Goal: Task Accomplishment & Management: Manage account settings

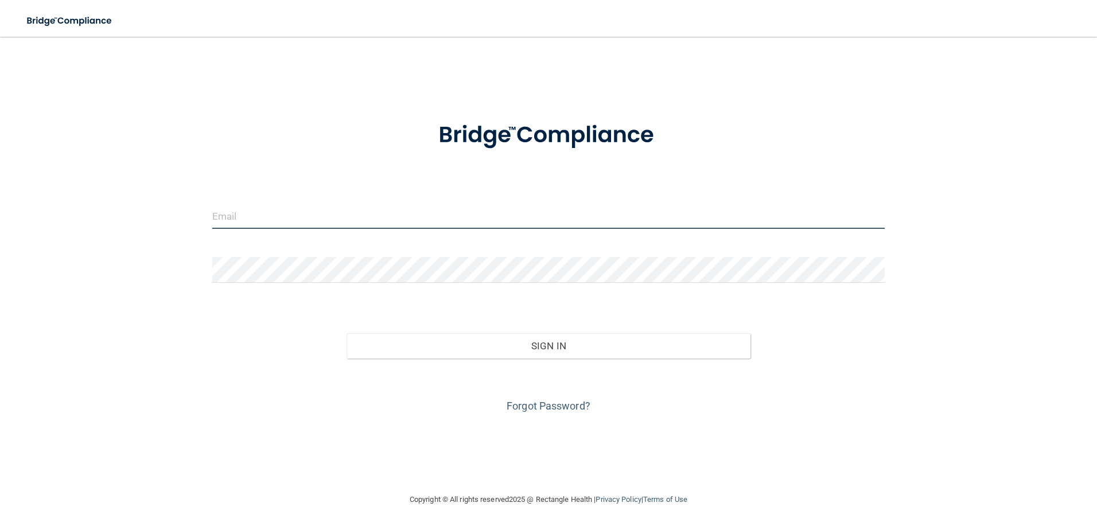
click at [455, 225] on input "email" at bounding box center [548, 216] width 673 height 26
type input "[EMAIL_ADDRESS][DOMAIN_NAME]"
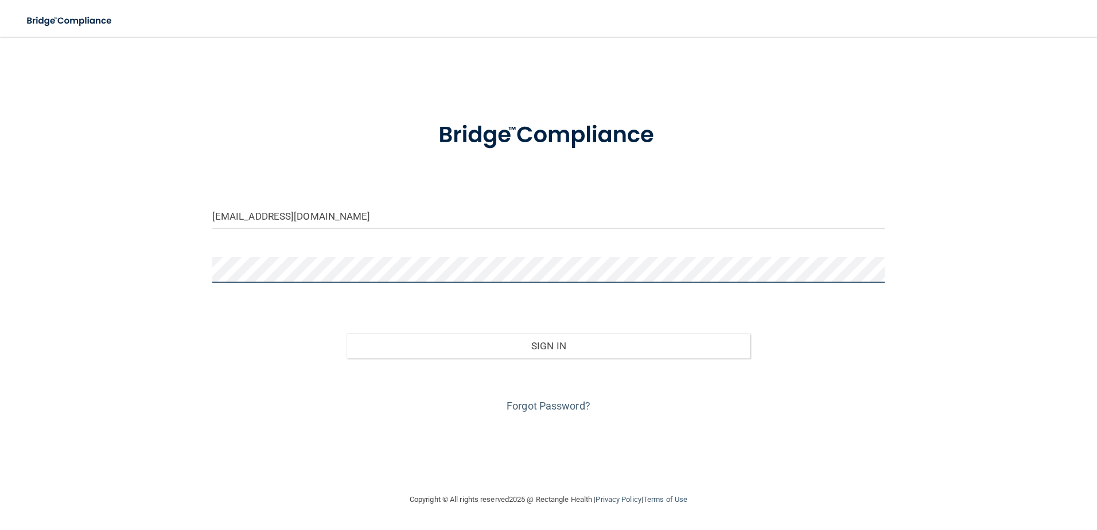
click at [346, 333] on button "Sign In" at bounding box center [548, 345] width 404 height 25
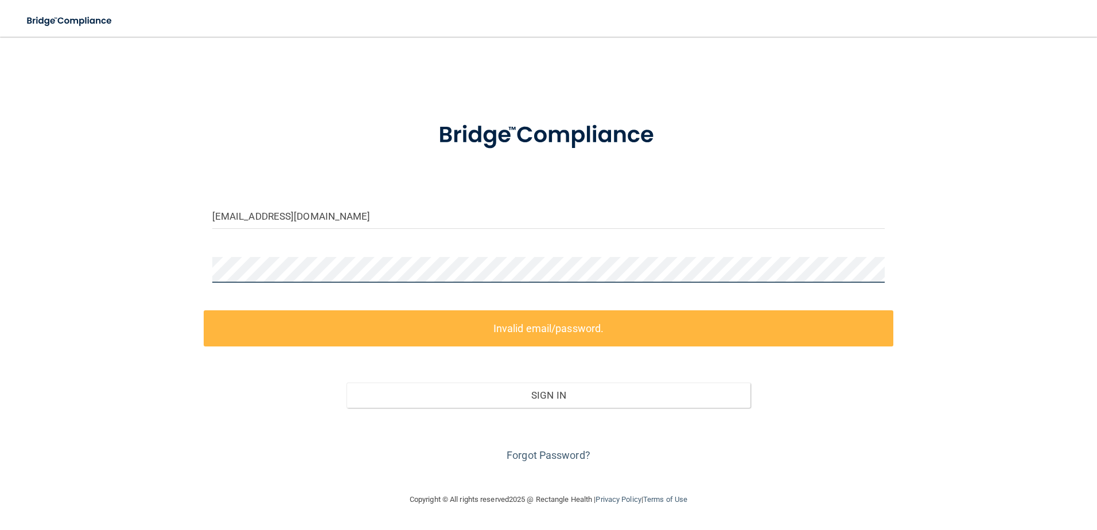
click at [187, 272] on div "[EMAIL_ADDRESS][DOMAIN_NAME] Invalid email/password. You don't have permission …" at bounding box center [548, 264] width 1051 height 433
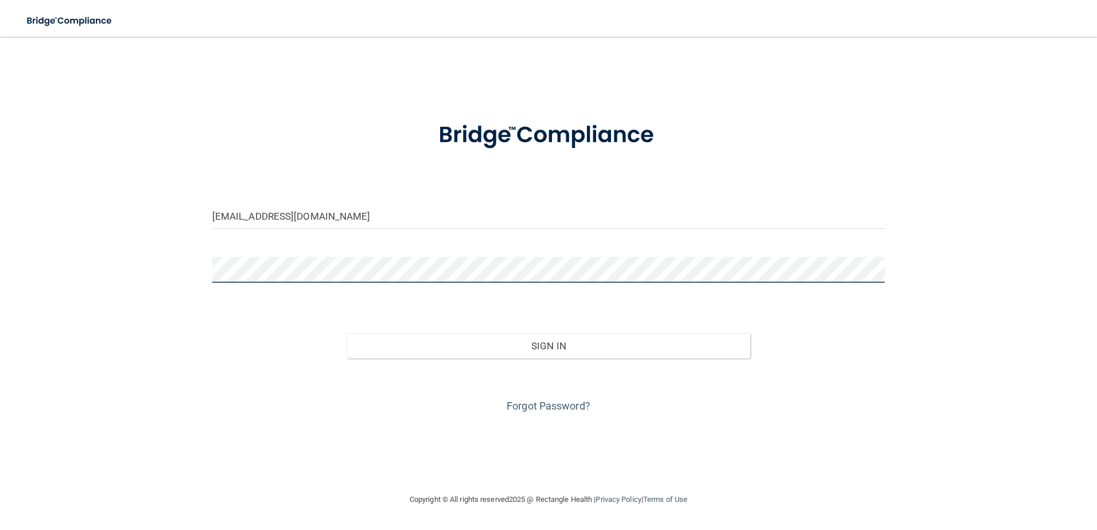
click at [346, 333] on button "Sign In" at bounding box center [548, 345] width 404 height 25
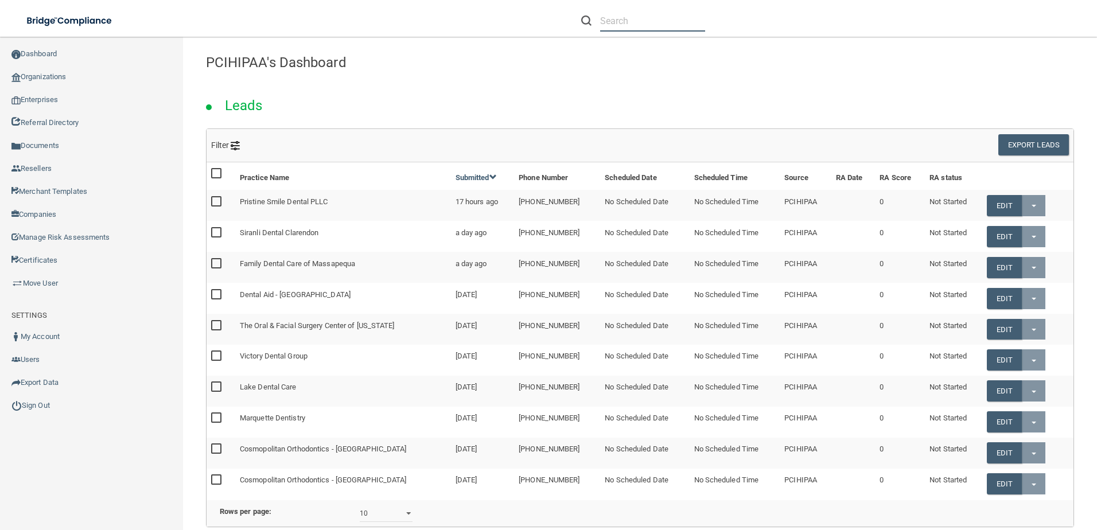
click at [637, 24] on input "text" at bounding box center [652, 20] width 105 height 21
paste input "[PERSON_NAME] Family Dentistry LLC"
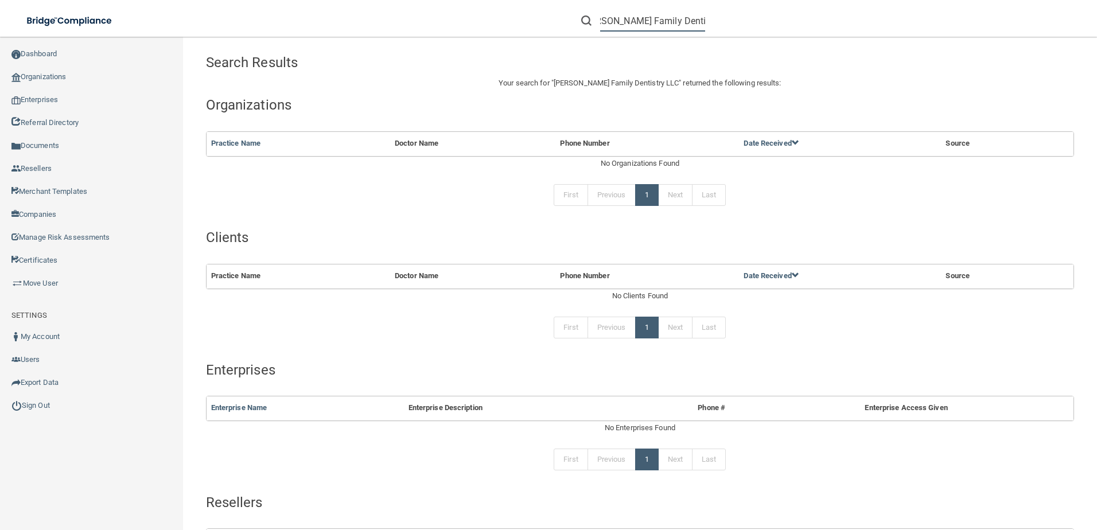
click at [614, 24] on input "[PERSON_NAME] Family Dentistry LLC" at bounding box center [652, 20] width 105 height 21
type input "[PERSON_NAME] Family Dentistry LLC"
drag, startPoint x: 600, startPoint y: 21, endPoint x: 948, endPoint y: 45, distance: 349.0
click at [948, 45] on div "Toggle navigation [PERSON_NAME] Family Dentistry LLC Manage My Enterprise Manag…" at bounding box center [640, 283] width 914 height 493
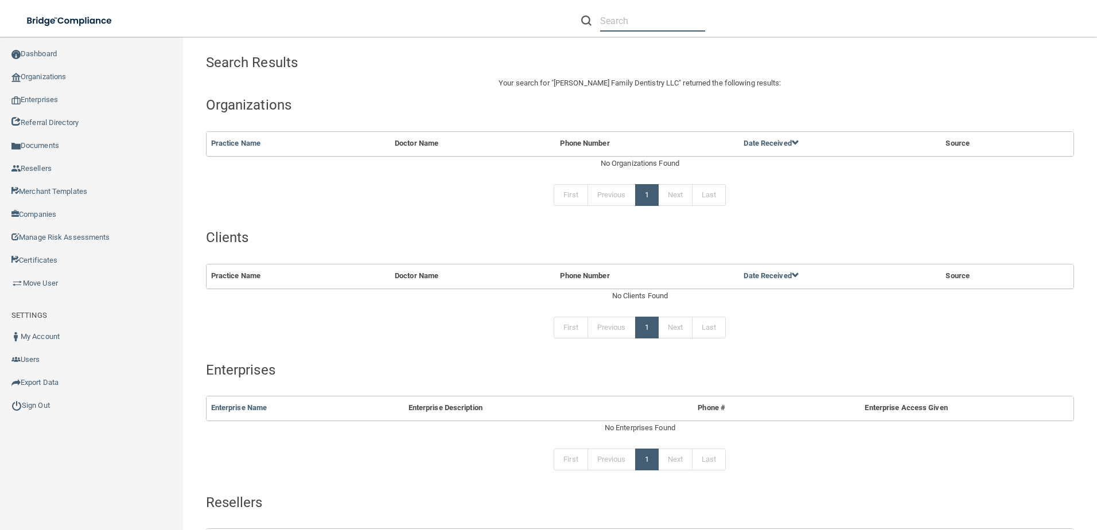
scroll to position [0, 0]
paste input "[PERSON_NAME] [PERSON_NAME], DDS, LLC"
type input "A"
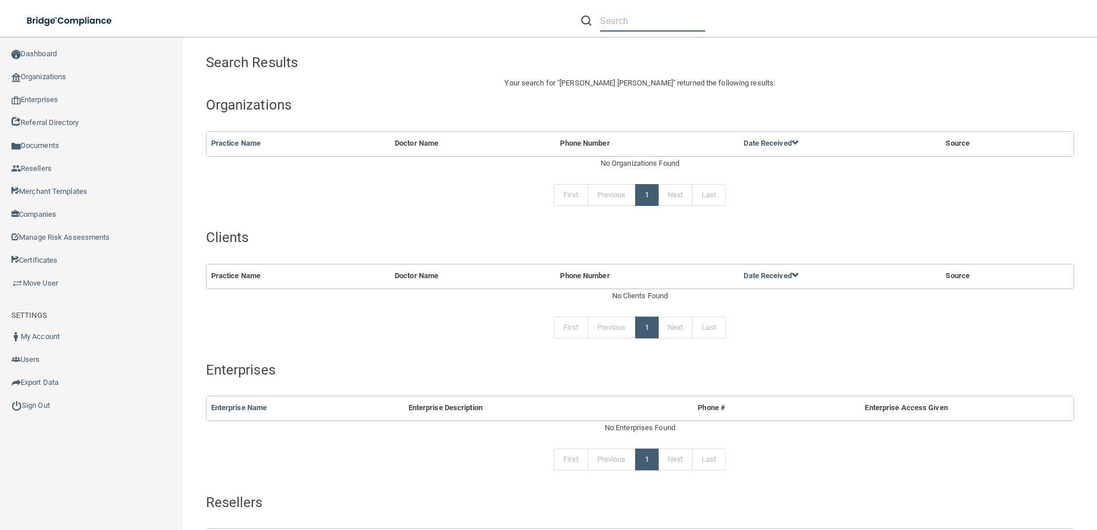
click at [617, 19] on input "text" at bounding box center [652, 20] width 105 height 21
paste input "[PHONE_NUMBER]"
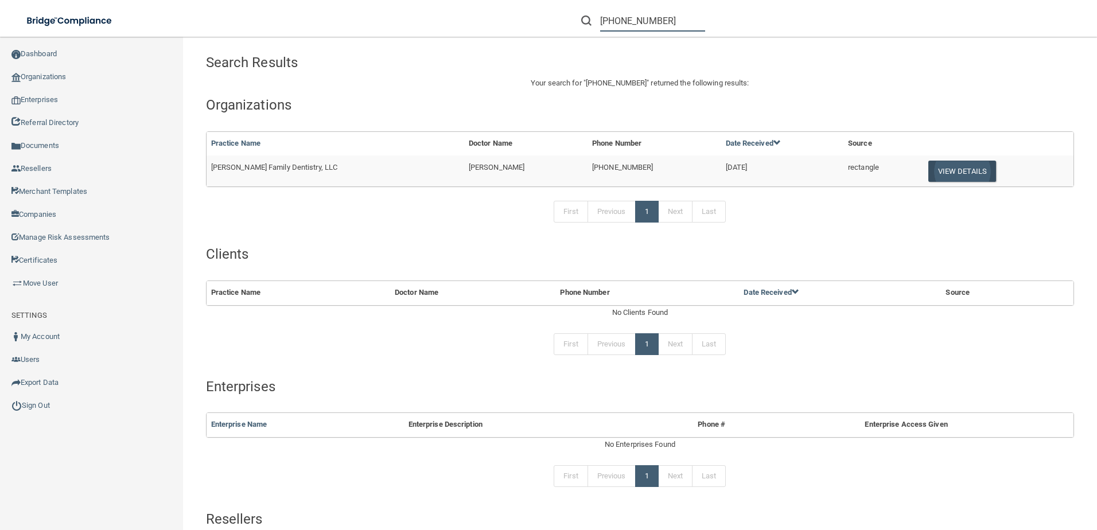
type input "[PHONE_NUMBER]"
click at [931, 171] on button "View Details" at bounding box center [962, 171] width 68 height 21
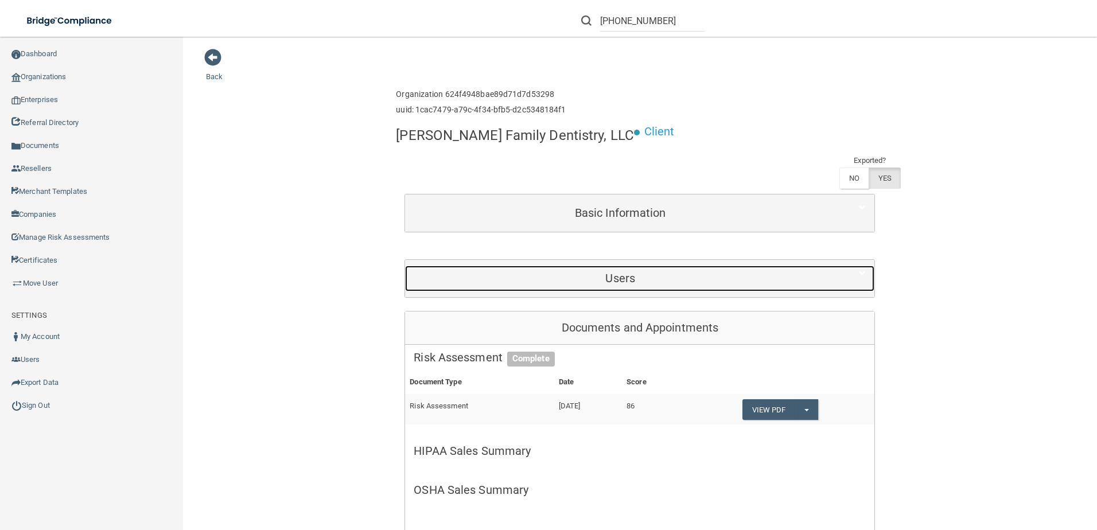
click at [631, 266] on div "Users" at bounding box center [620, 279] width 430 height 26
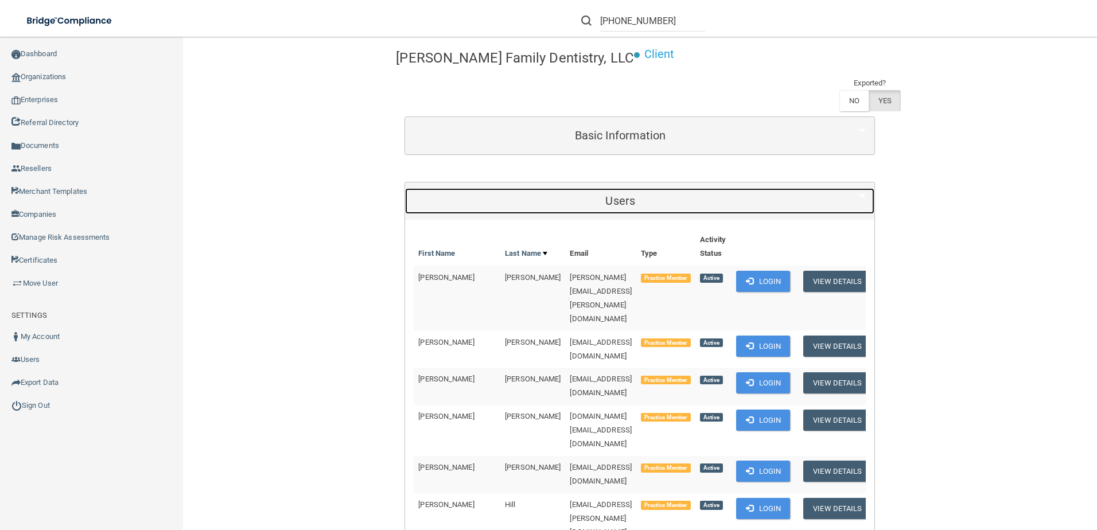
scroll to position [229, 0]
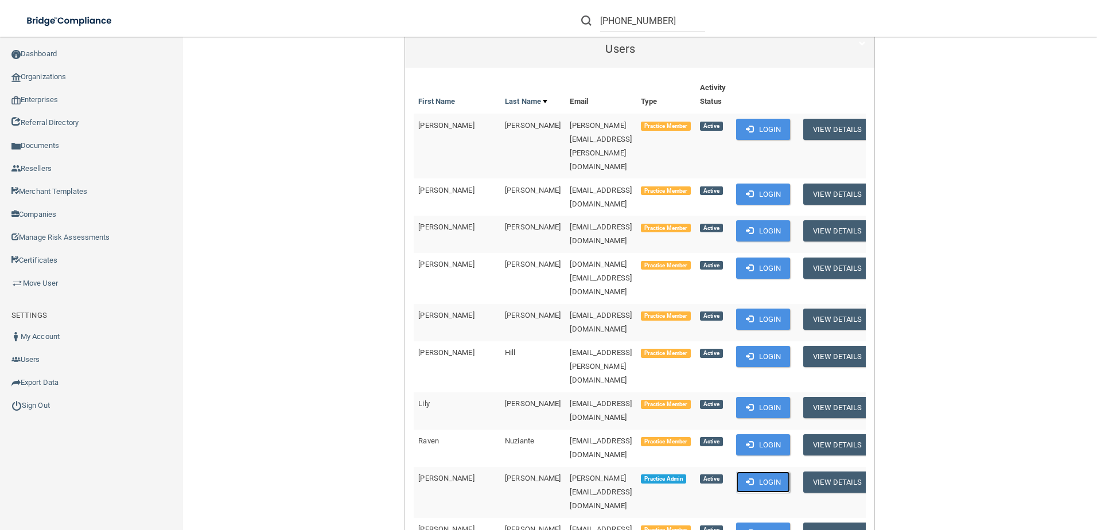
click at [743, 471] on button "Login" at bounding box center [763, 481] width 54 height 21
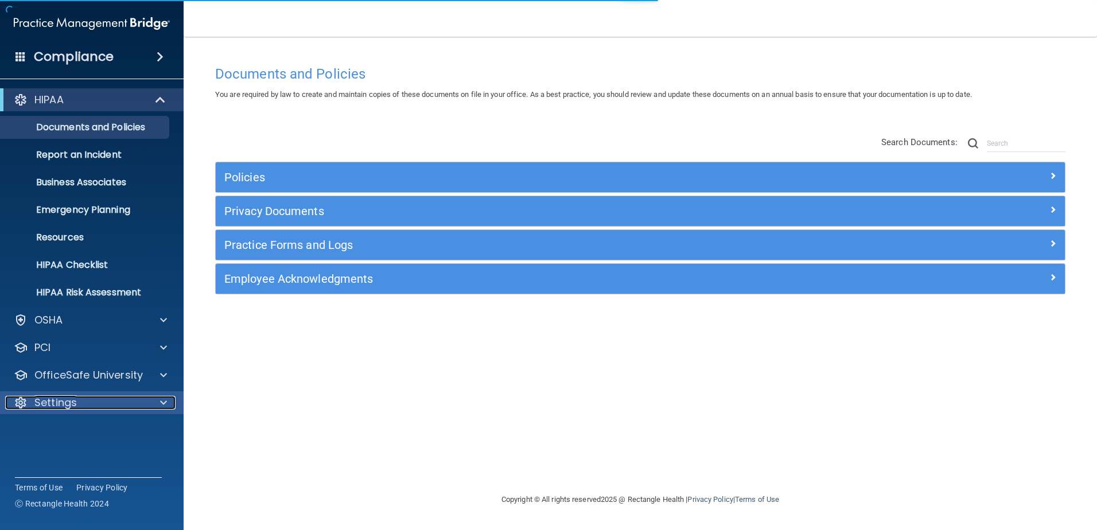
click at [84, 404] on div "Settings" at bounding box center [76, 403] width 142 height 14
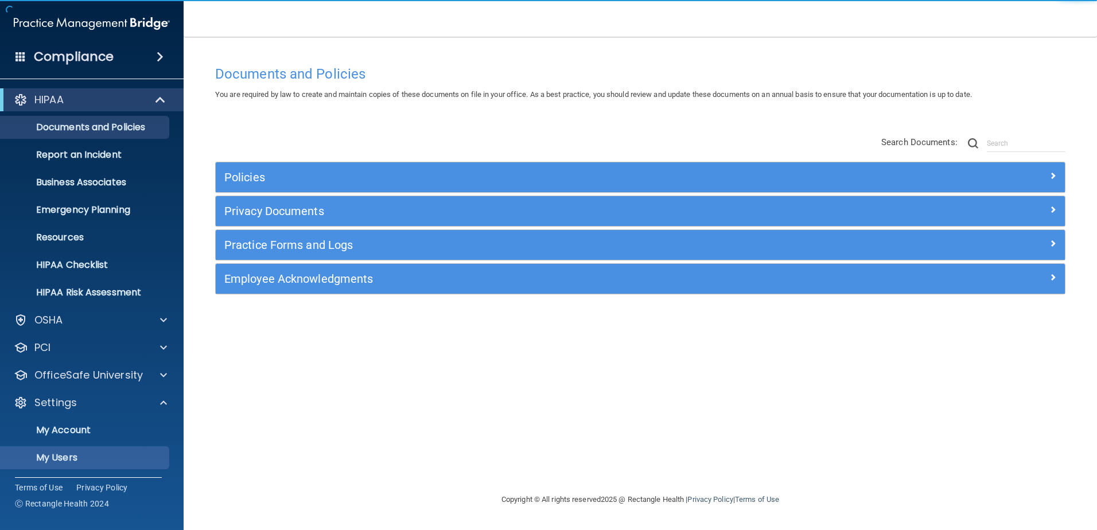
click at [79, 453] on p "My Users" at bounding box center [85, 457] width 157 height 11
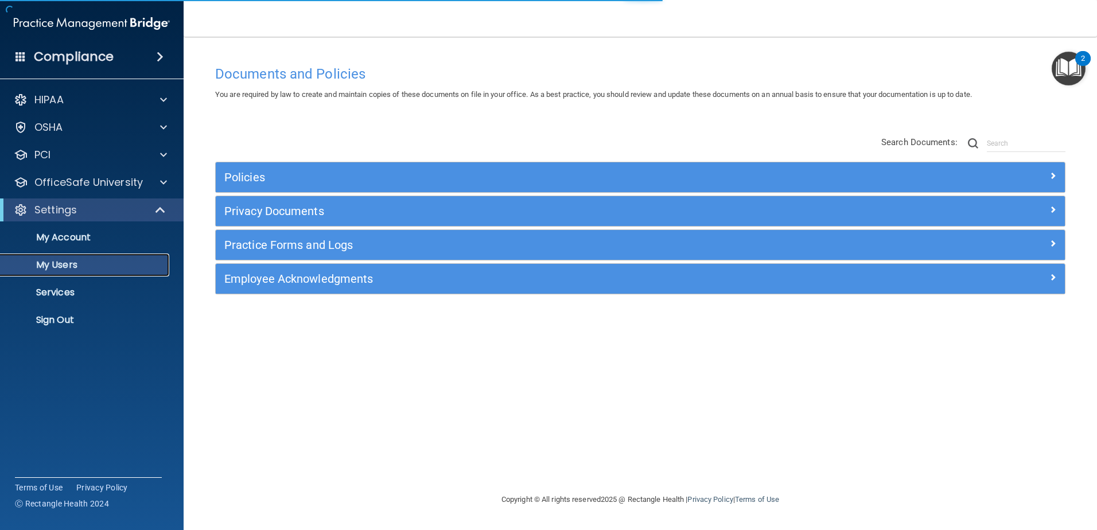
select select "20"
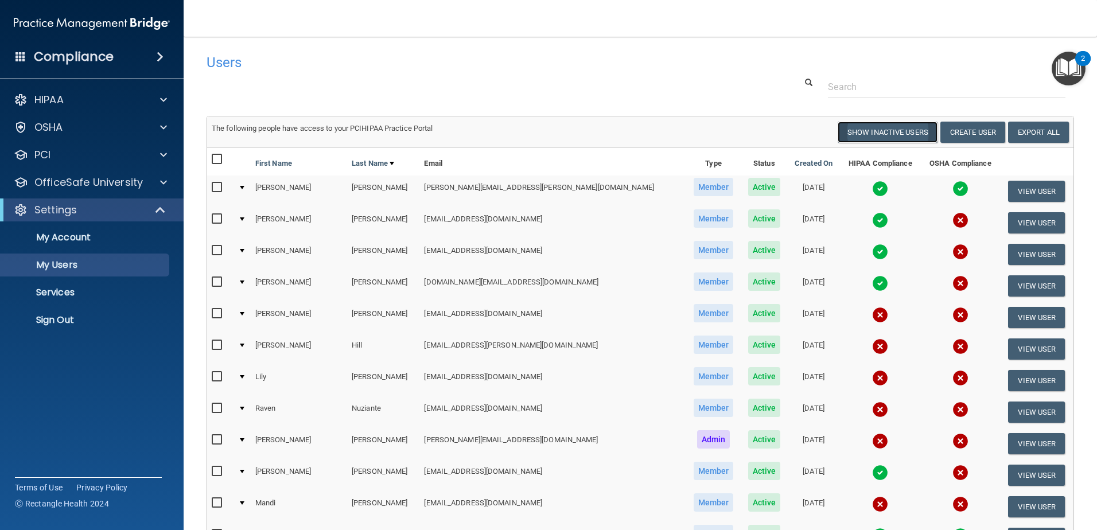
click at [906, 133] on button "Show Inactive Users" at bounding box center [887, 132] width 100 height 21
select select "20"
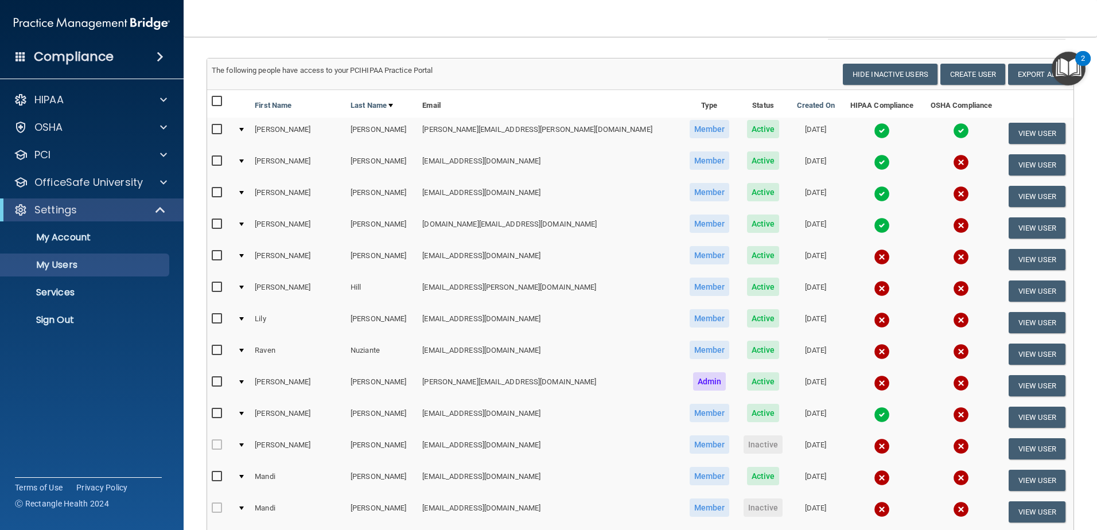
scroll to position [115, 0]
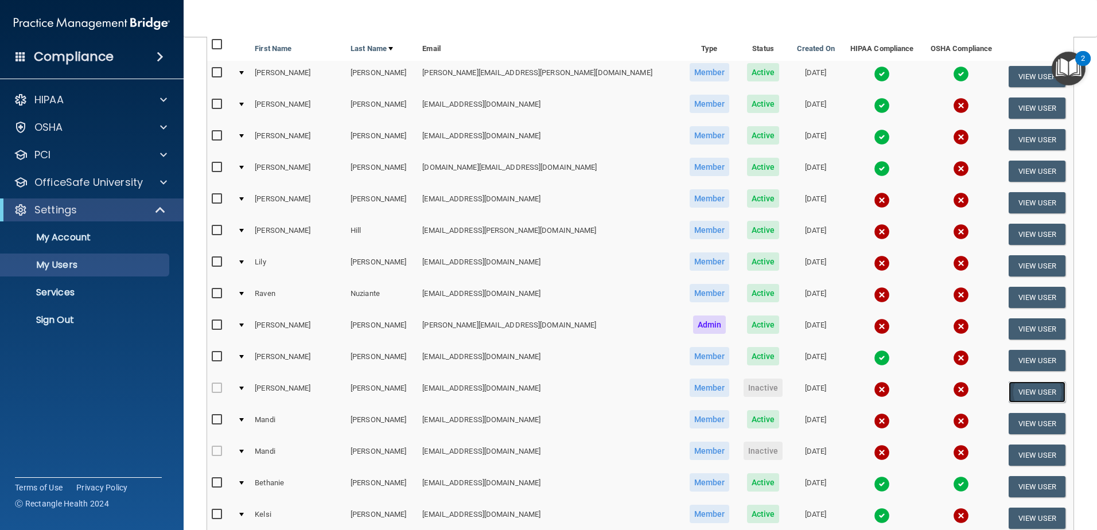
click at [1016, 391] on button "View User" at bounding box center [1036, 391] width 57 height 21
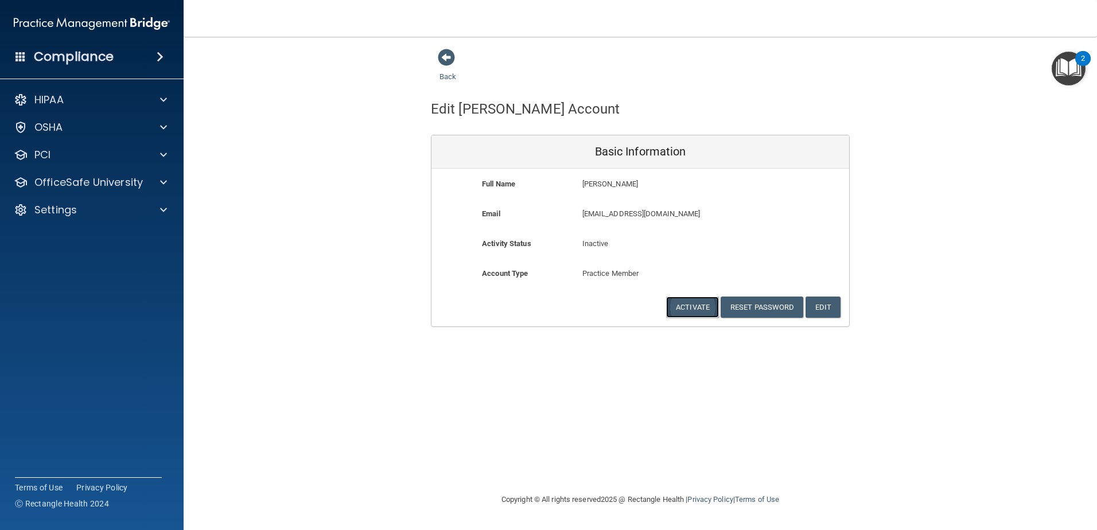
click at [692, 309] on button "Activate" at bounding box center [692, 307] width 53 height 21
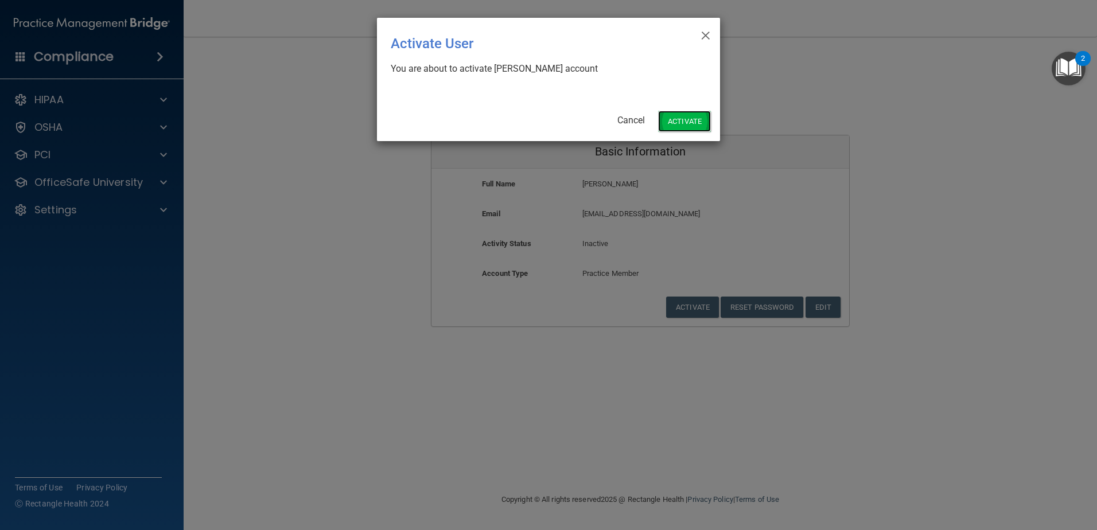
click at [684, 123] on button "Activate" at bounding box center [684, 121] width 53 height 21
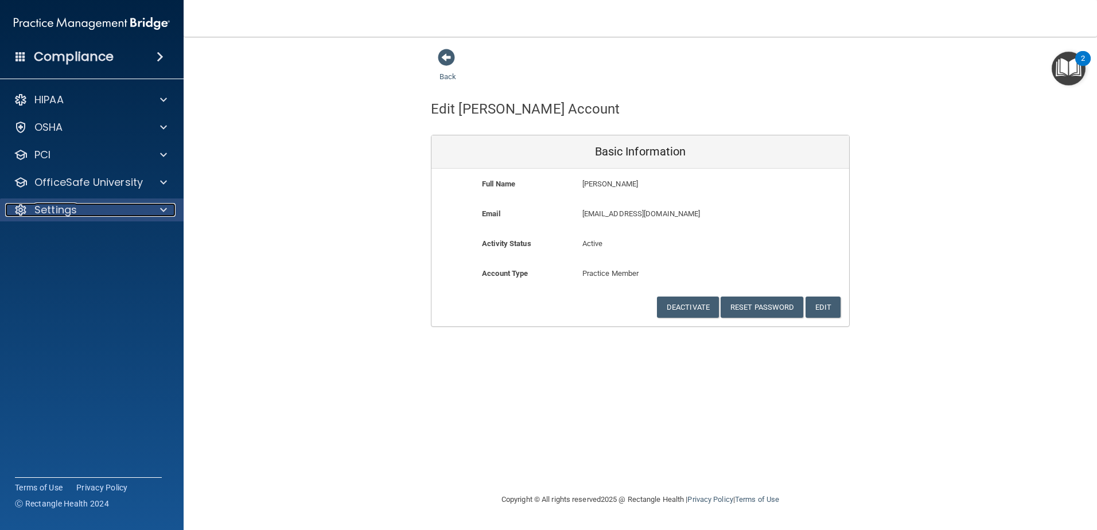
click at [91, 214] on div "Settings" at bounding box center [76, 210] width 142 height 14
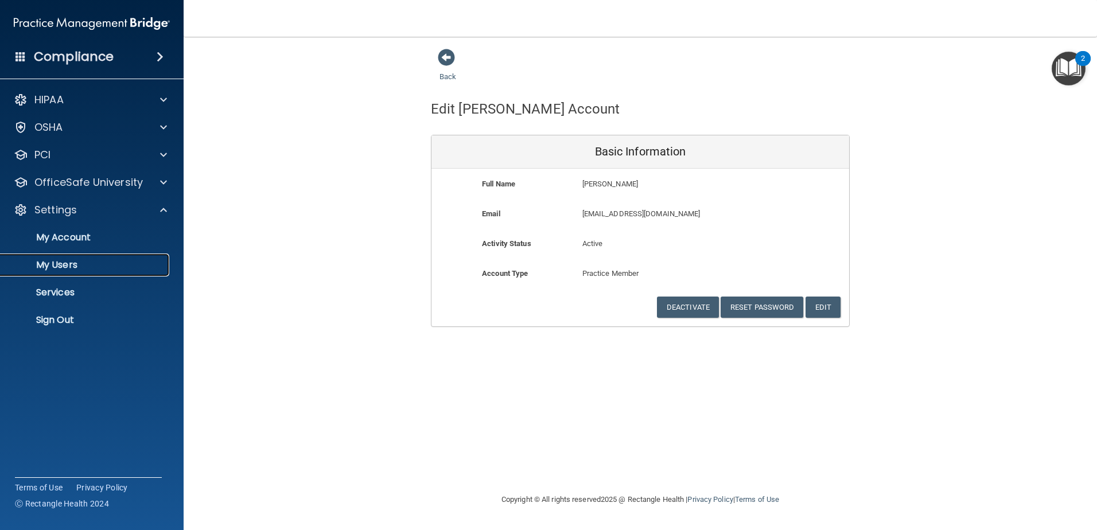
click at [98, 269] on p "My Users" at bounding box center [85, 264] width 157 height 11
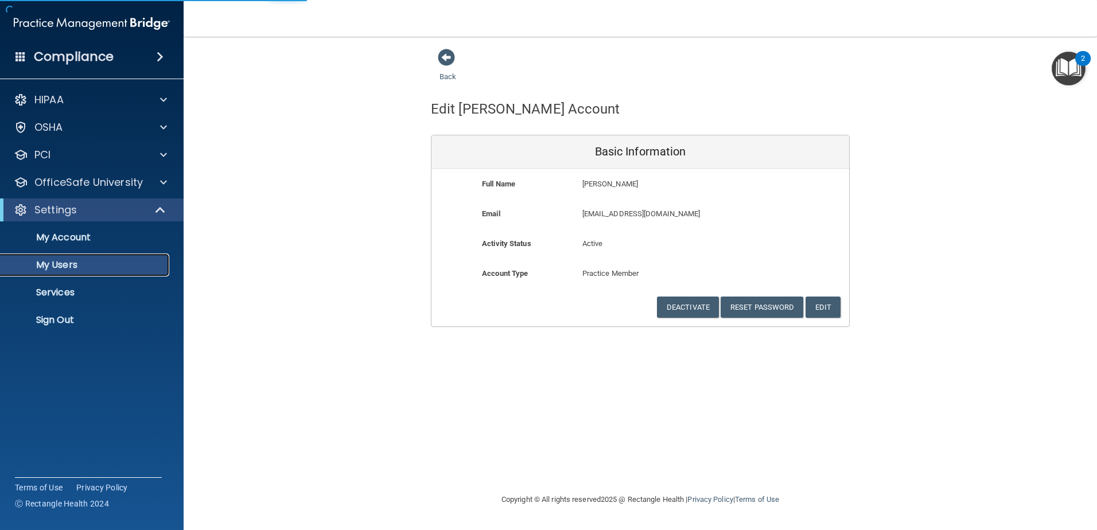
select select "20"
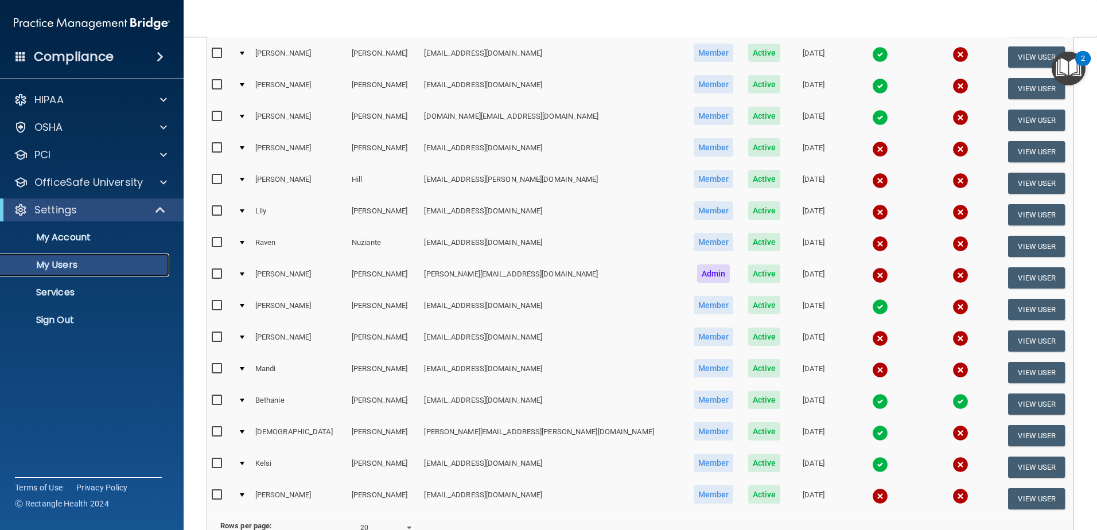
scroll to position [172, 0]
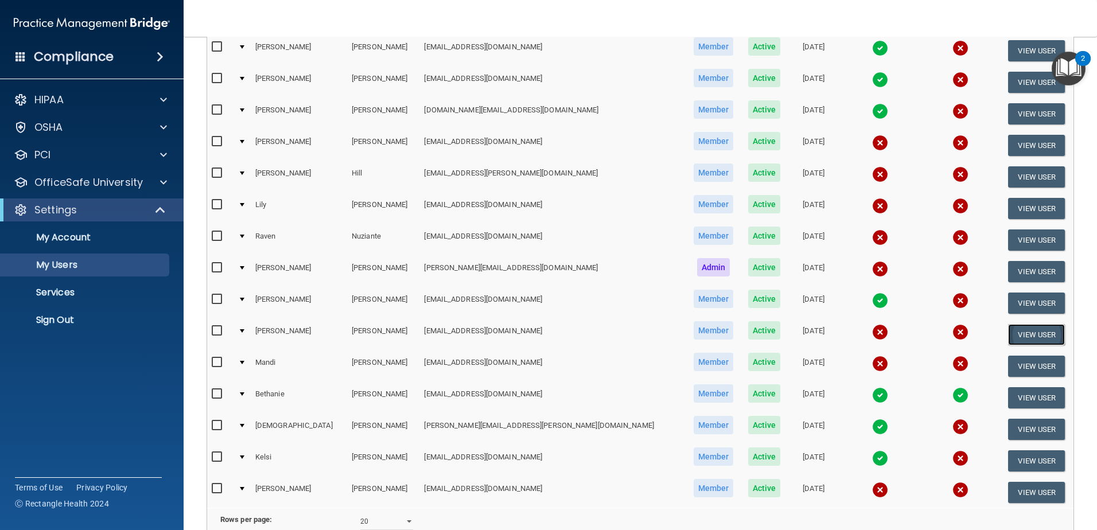
click at [1018, 329] on button "View User" at bounding box center [1036, 334] width 57 height 21
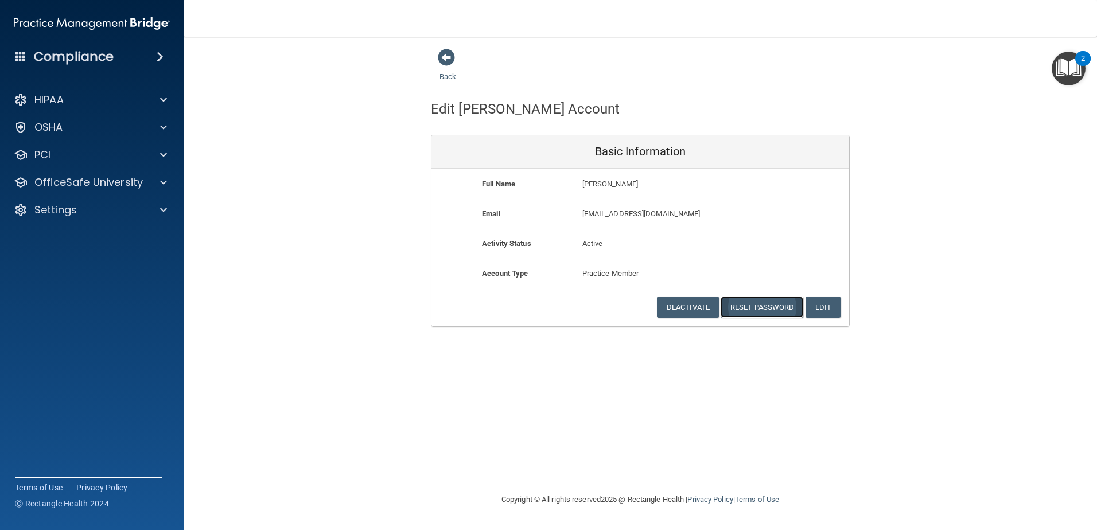
click at [773, 305] on button "Reset Password" at bounding box center [761, 307] width 83 height 21
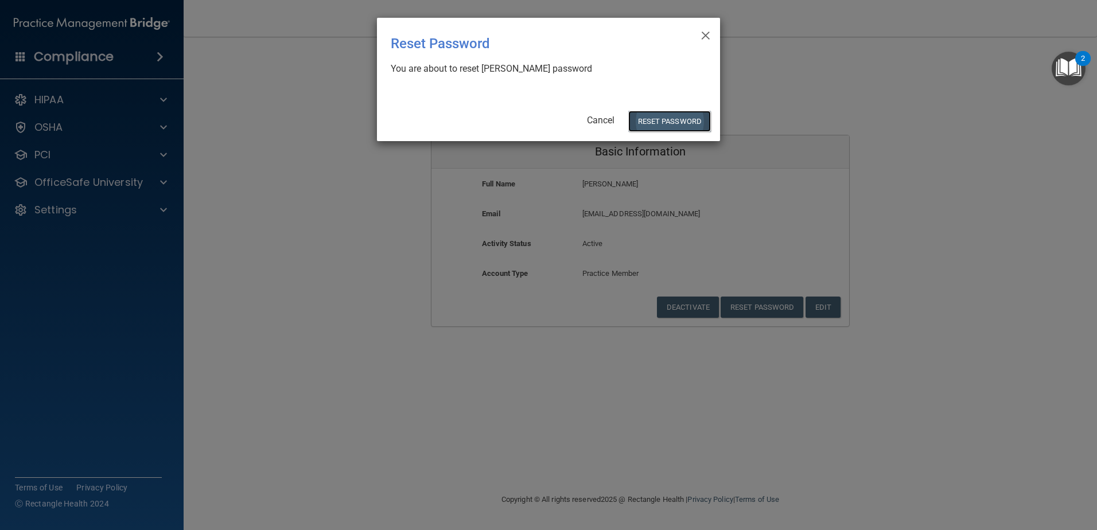
click at [673, 123] on button "Reset Password" at bounding box center [669, 121] width 83 height 21
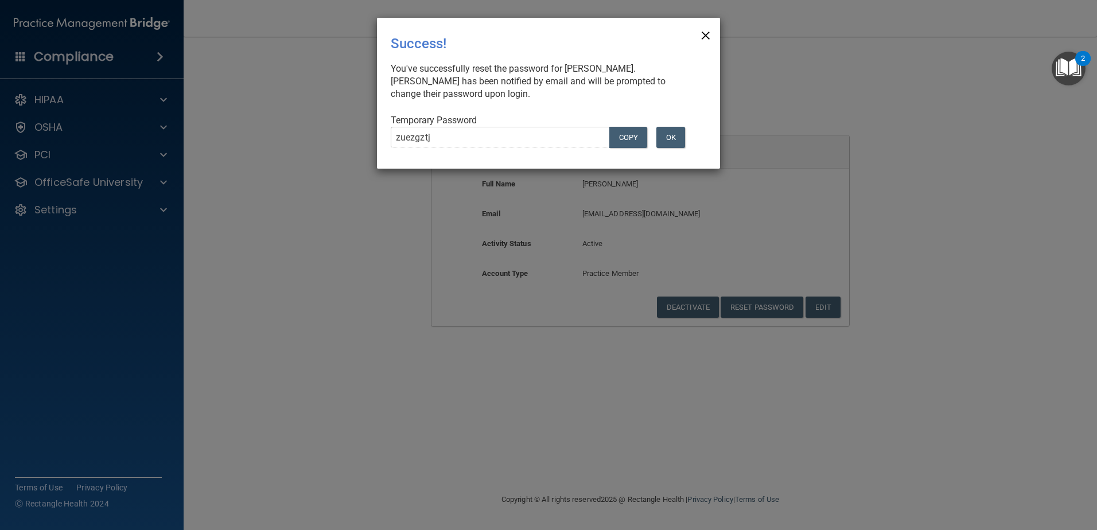
click at [706, 37] on span "×" at bounding box center [705, 33] width 10 height 23
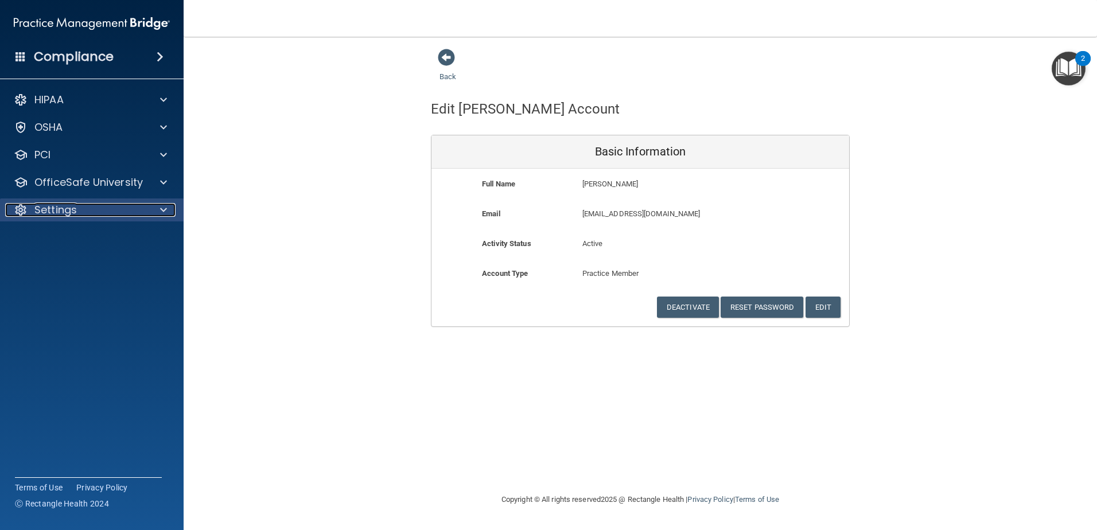
click at [97, 211] on div "Settings" at bounding box center [76, 210] width 142 height 14
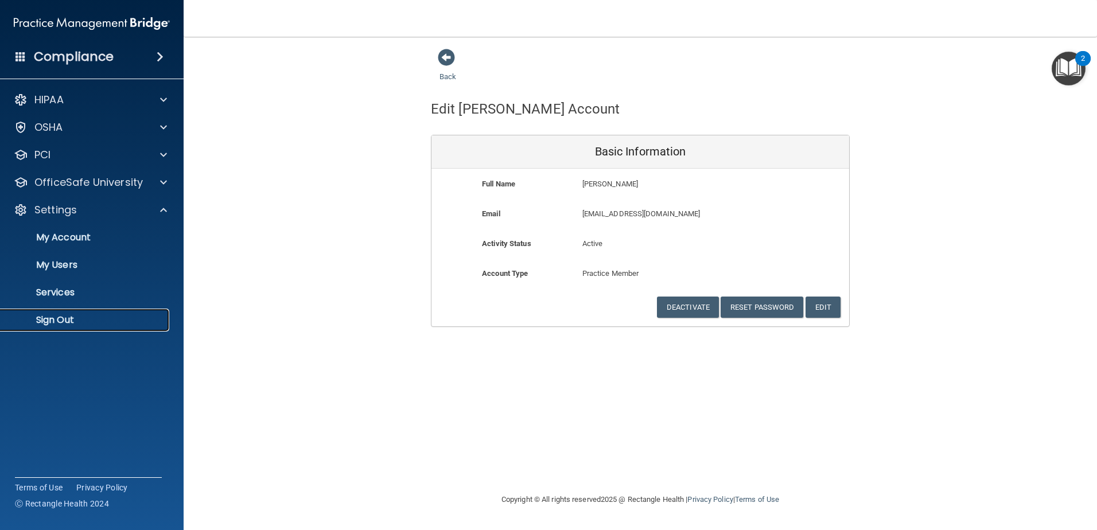
click at [79, 322] on p "Sign Out" at bounding box center [85, 319] width 157 height 11
